Goal: Information Seeking & Learning: Check status

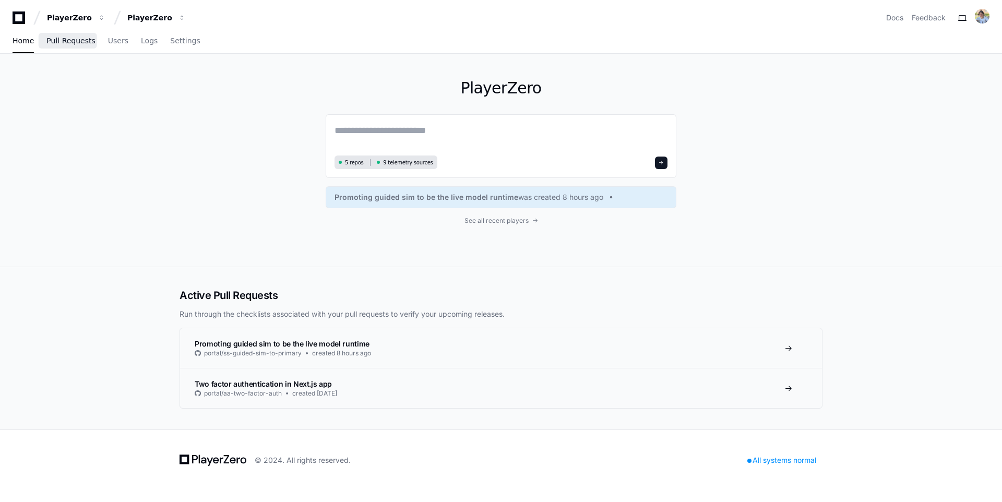
click at [69, 44] on span "Pull Requests" at bounding box center [70, 41] width 49 height 6
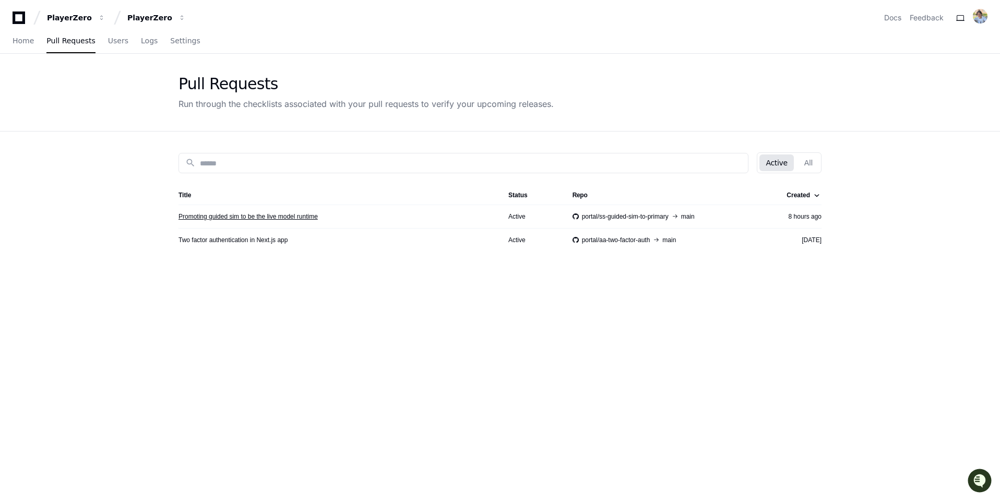
click at [252, 218] on link "Promoting guided sim to be the live model runtime" at bounding box center [247, 216] width 139 height 8
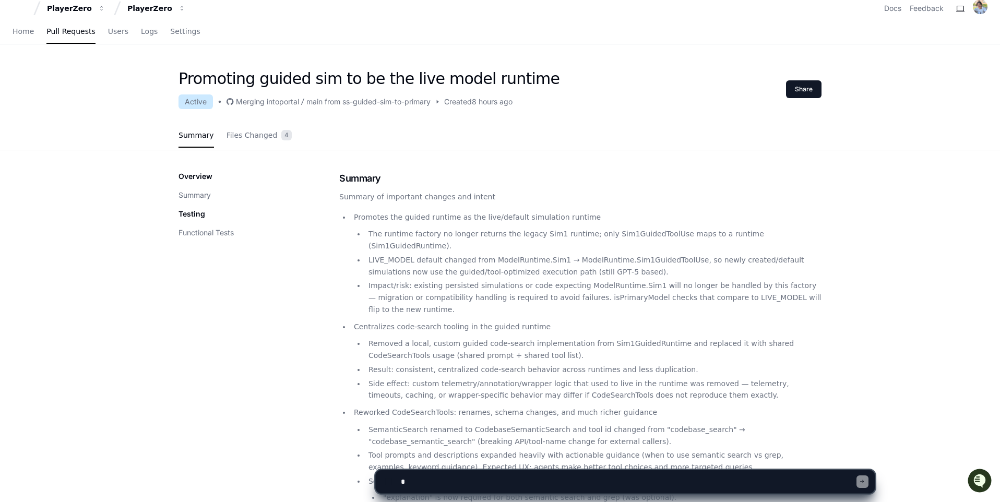
scroll to position [5, 0]
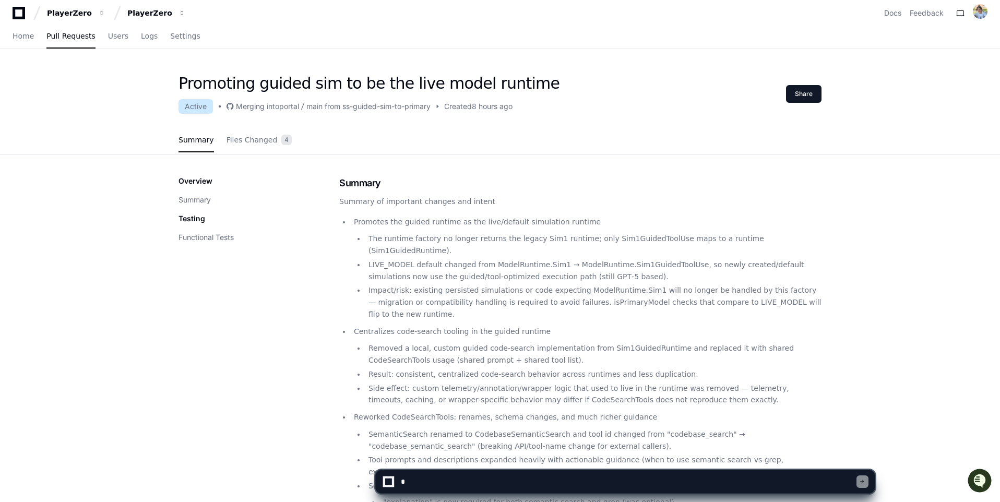
drag, startPoint x: 249, startPoint y: 104, endPoint x: 552, endPoint y: 105, distance: 302.7
click at [552, 105] on div "Promoting guided sim to be the live model runtime Active Merging into portal ma…" at bounding box center [499, 94] width 643 height 40
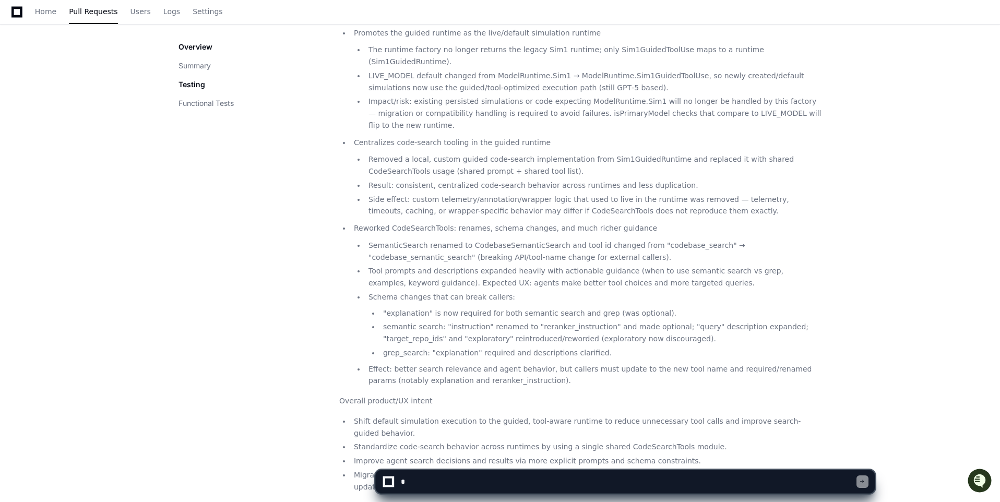
scroll to position [193, 0]
